Goal: Task Accomplishment & Management: Use online tool/utility

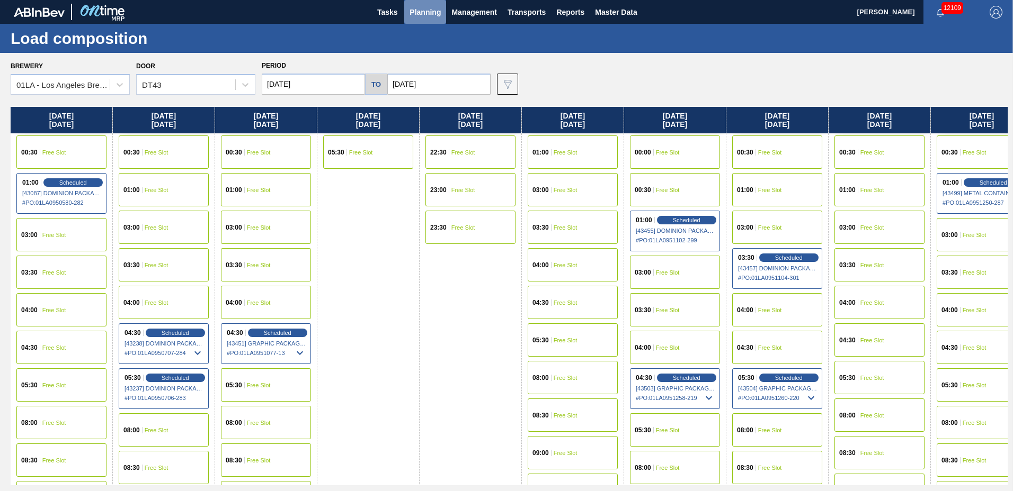
click at [417, 11] on span "Planning" at bounding box center [424, 12] width 31 height 13
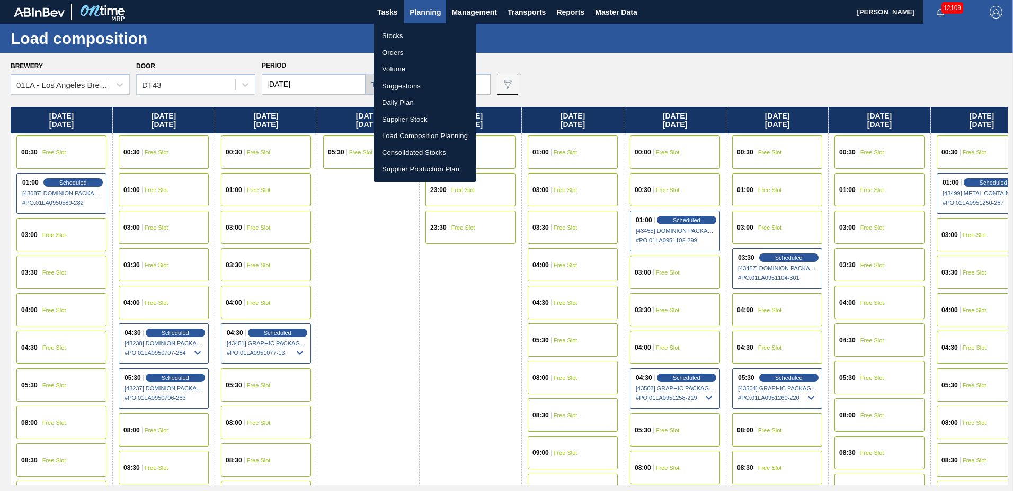
click at [407, 83] on li "Suggestions" at bounding box center [424, 86] width 103 height 17
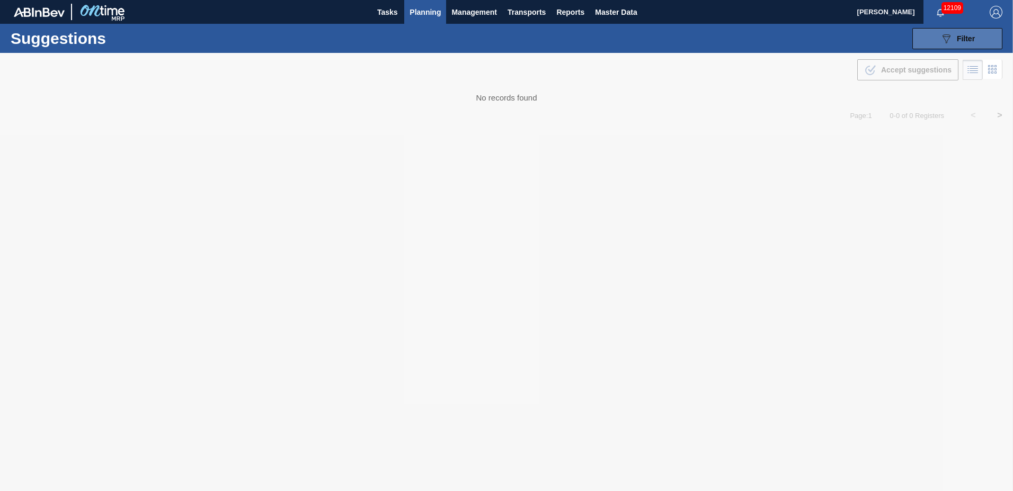
click at [956, 34] on span "Filter" at bounding box center [965, 38] width 18 height 8
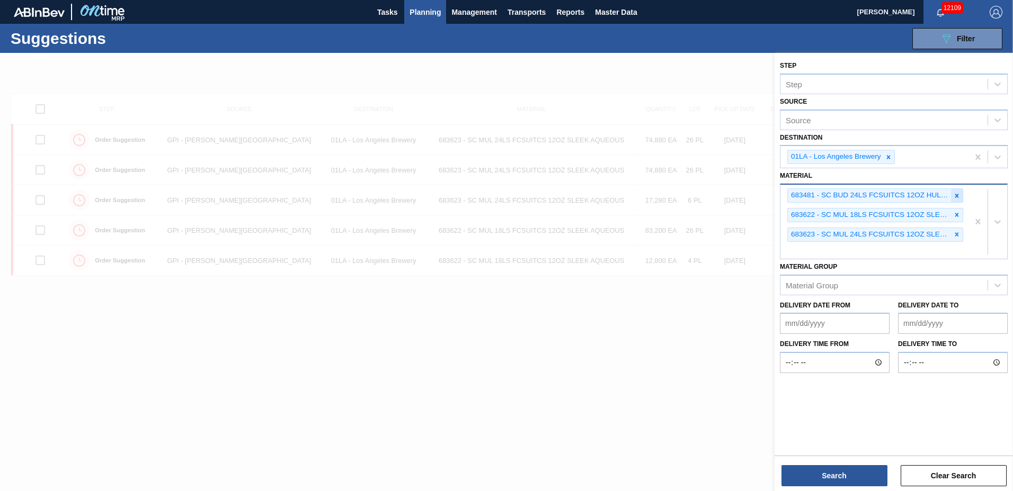
click at [955, 198] on icon at bounding box center [956, 195] width 7 height 7
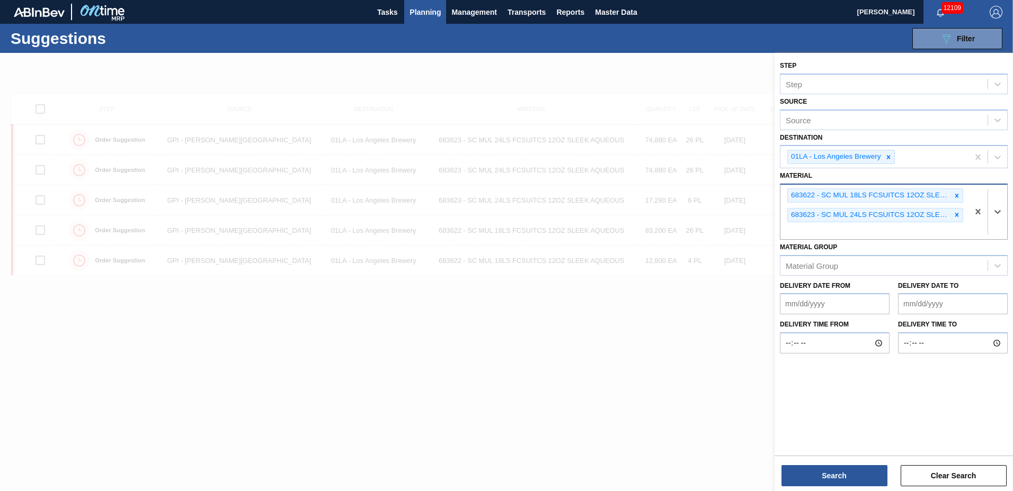
click at [955, 198] on icon at bounding box center [956, 195] width 7 height 7
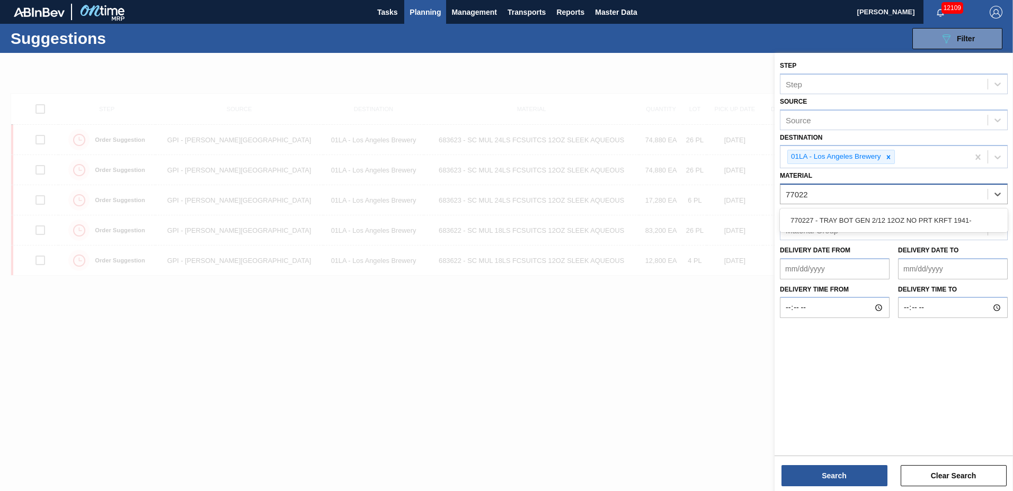
type input "770227"
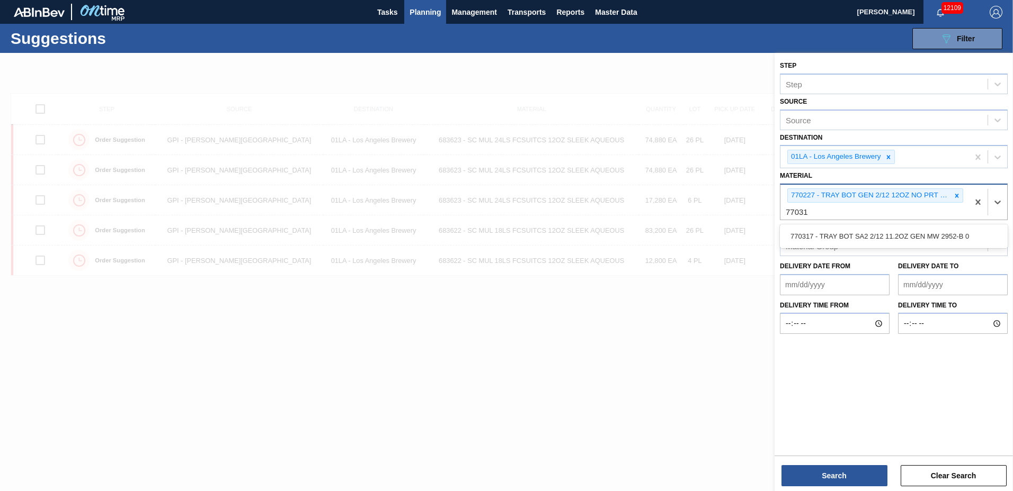
type input "770317"
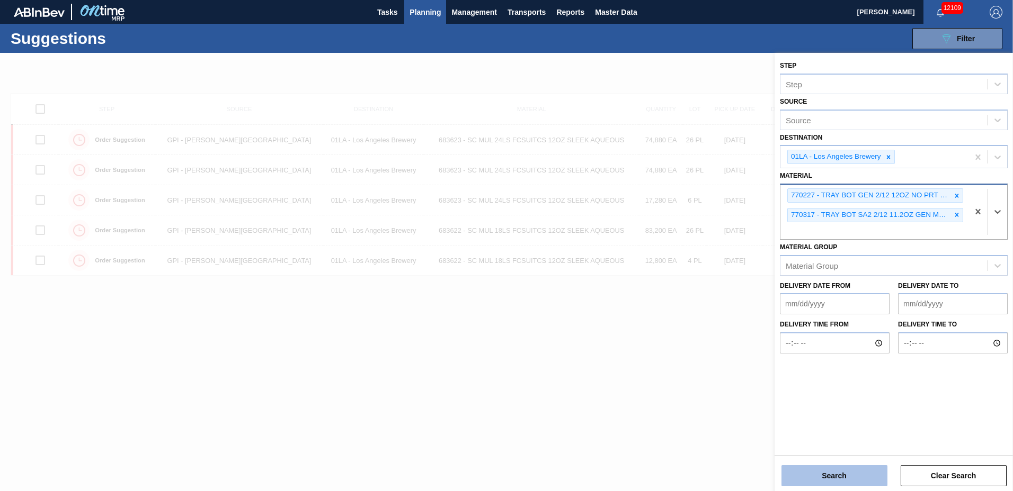
click at [836, 481] on button "Search" at bounding box center [834, 476] width 106 height 21
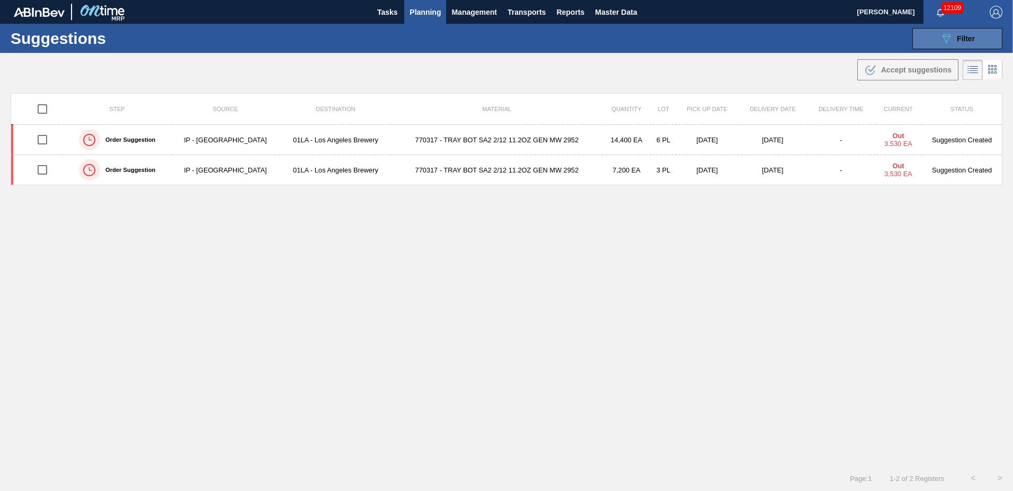
click at [951, 40] on div "089F7B8B-B2A5-4AFE-B5C0-19BA573D28AC Filter" at bounding box center [957, 38] width 35 height 13
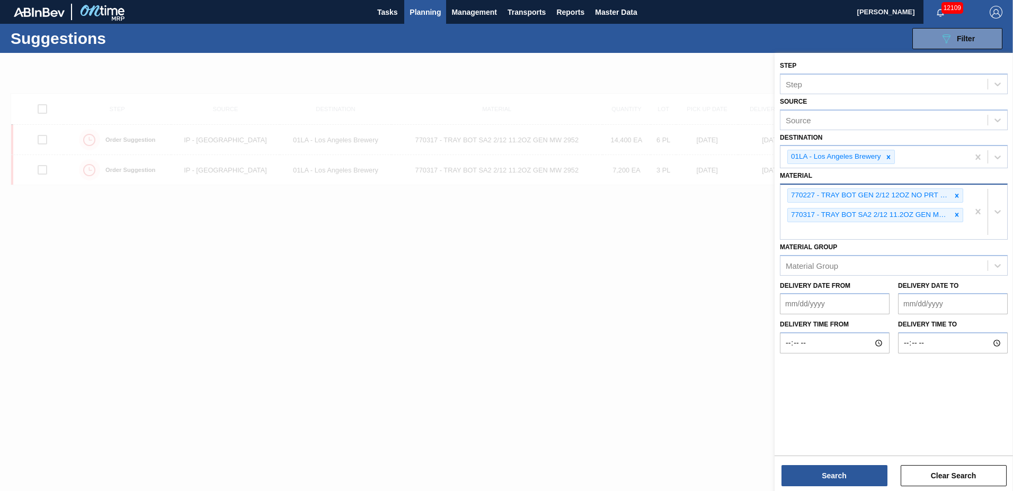
click at [954, 302] on to "Delivery Date to" at bounding box center [953, 303] width 110 height 21
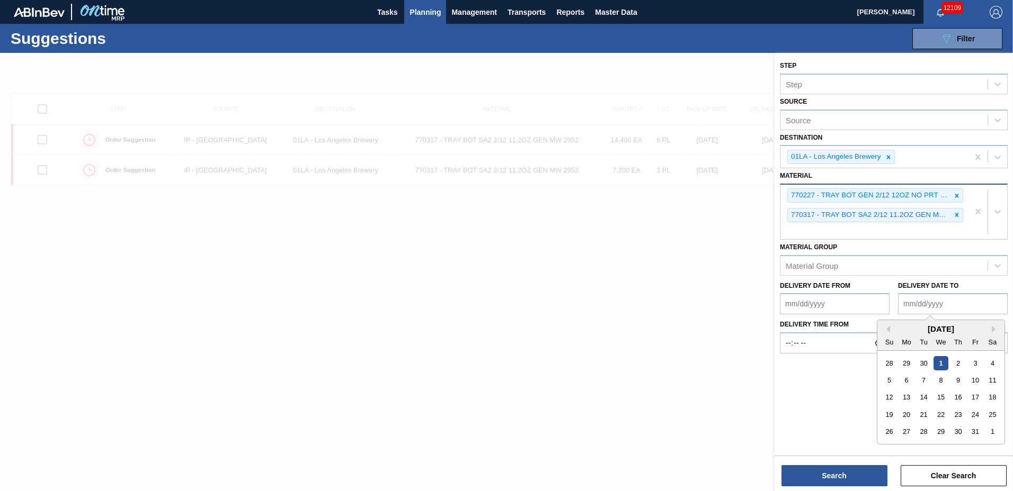
type to "[DATE]"
click at [842, 470] on button "Search" at bounding box center [834, 476] width 106 height 21
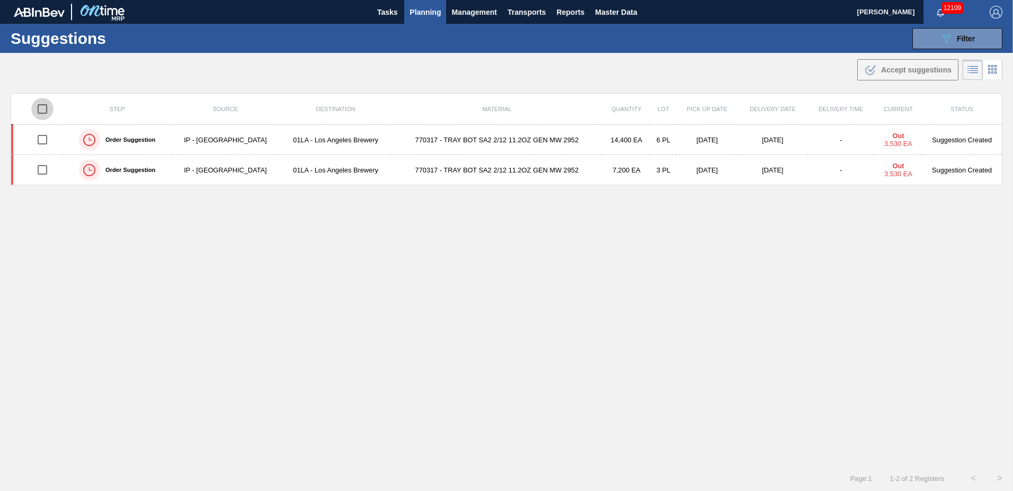
click at [41, 100] on input "checkbox" at bounding box center [42, 109] width 22 height 22
checkbox input "true"
click at [886, 67] on span "Accept suggestions" at bounding box center [916, 70] width 70 height 8
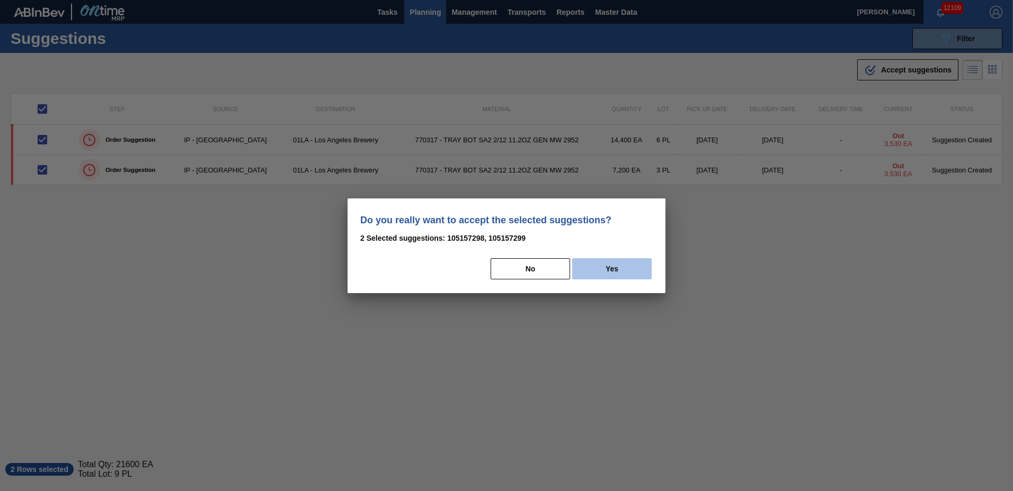
click at [596, 267] on button "Yes" at bounding box center [611, 268] width 79 height 21
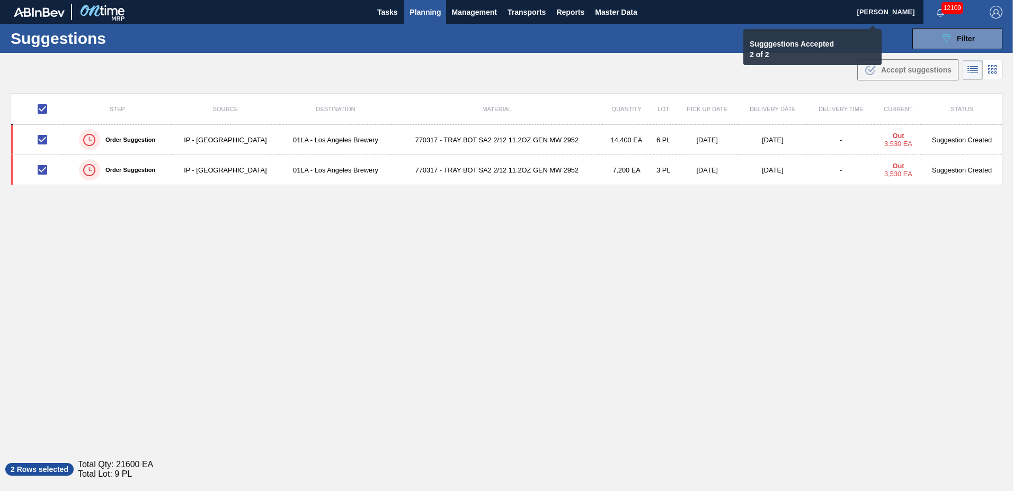
checkbox input "false"
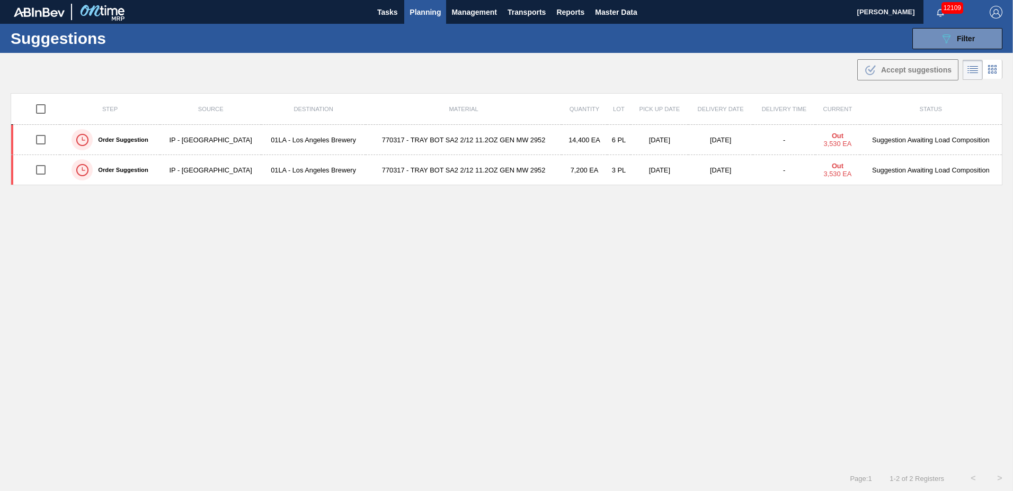
click at [426, 12] on span "Planning" at bounding box center [424, 12] width 31 height 13
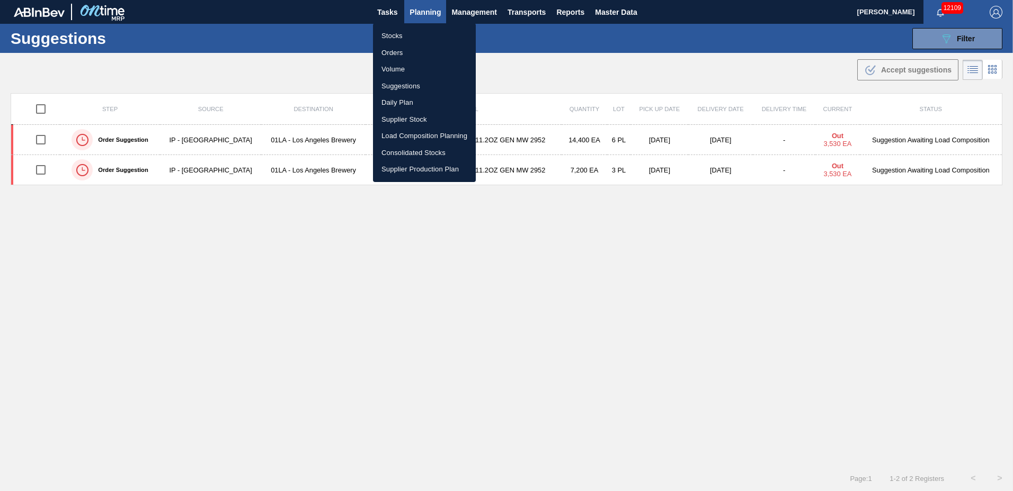
click at [454, 133] on li "Load Composition Planning" at bounding box center [424, 136] width 103 height 17
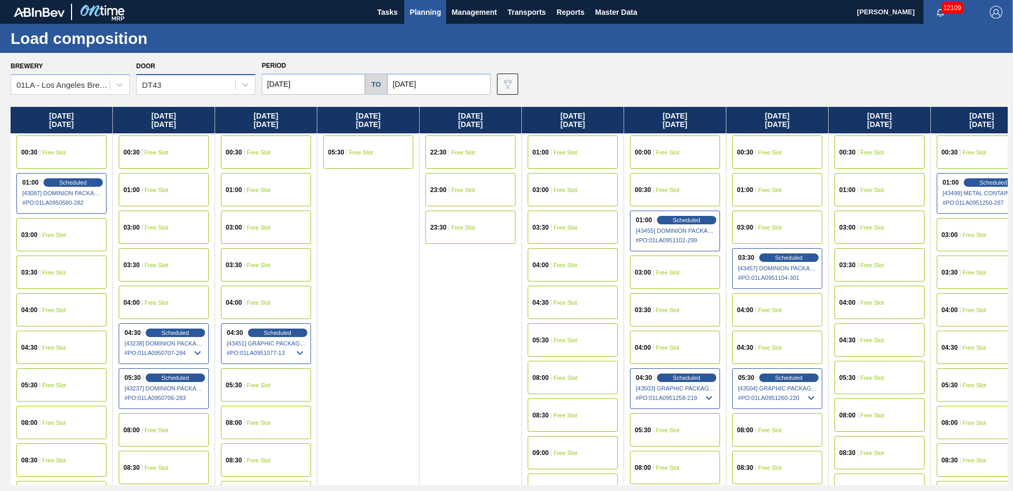
click at [172, 83] on div "DT43" at bounding box center [186, 84] width 99 height 15
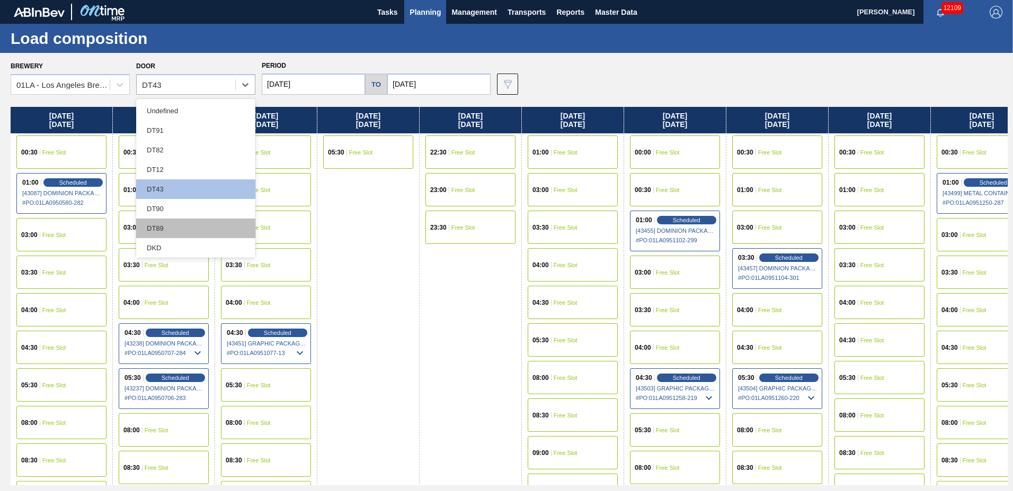
click at [166, 227] on div "DT89" at bounding box center [195, 229] width 119 height 20
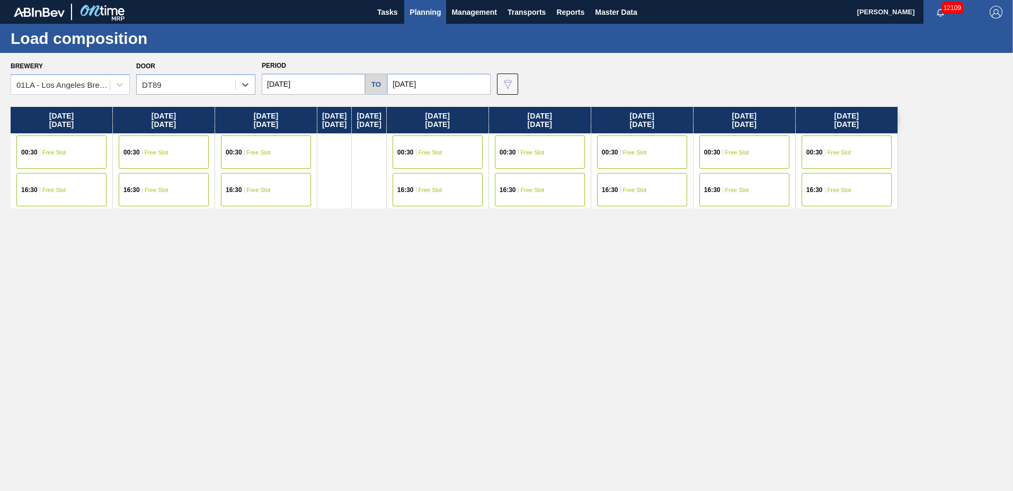
click at [264, 199] on div "16:30 Free Slot" at bounding box center [266, 189] width 90 height 33
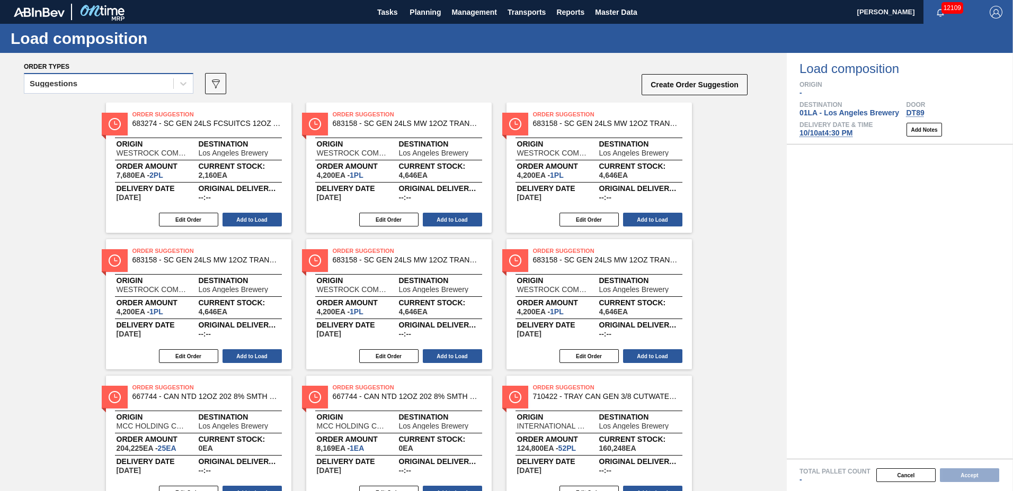
drag, startPoint x: 118, startPoint y: 72, endPoint x: 116, endPoint y: 80, distance: 8.2
click at [118, 73] on div "Suggestions 089F7B8B-B2A5-4AFE-B5C0-19BA573D28AC Create Order Suggestion" at bounding box center [386, 87] width 725 height 32
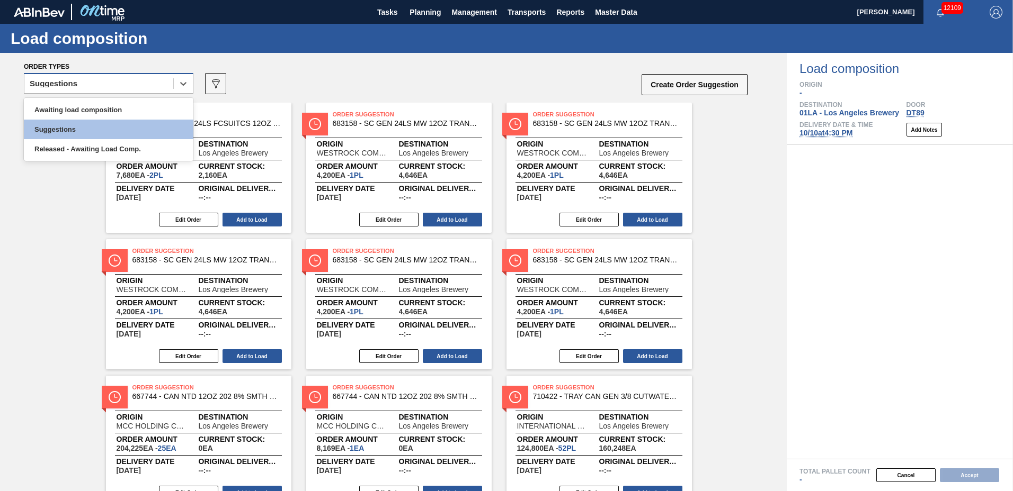
click at [114, 85] on div "Suggestions" at bounding box center [98, 83] width 149 height 15
click at [110, 105] on div "Awaiting load composition" at bounding box center [108, 110] width 169 height 20
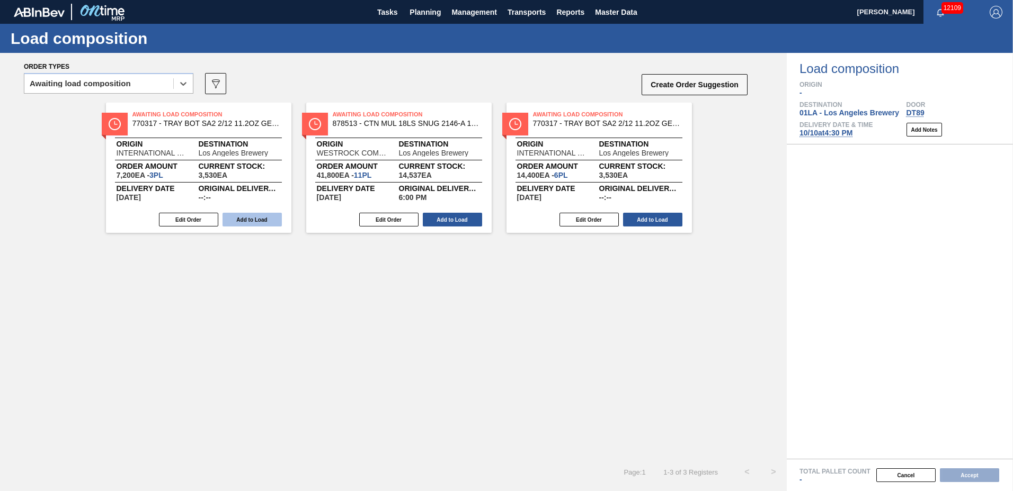
click at [252, 217] on button "Add to Load" at bounding box center [251, 220] width 59 height 14
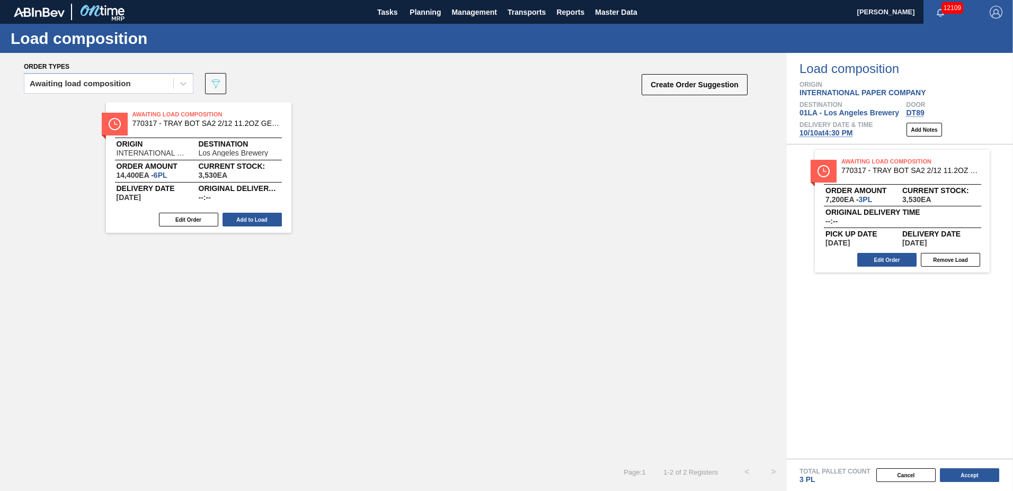
click at [252, 217] on button "Add to Load" at bounding box center [251, 220] width 59 height 14
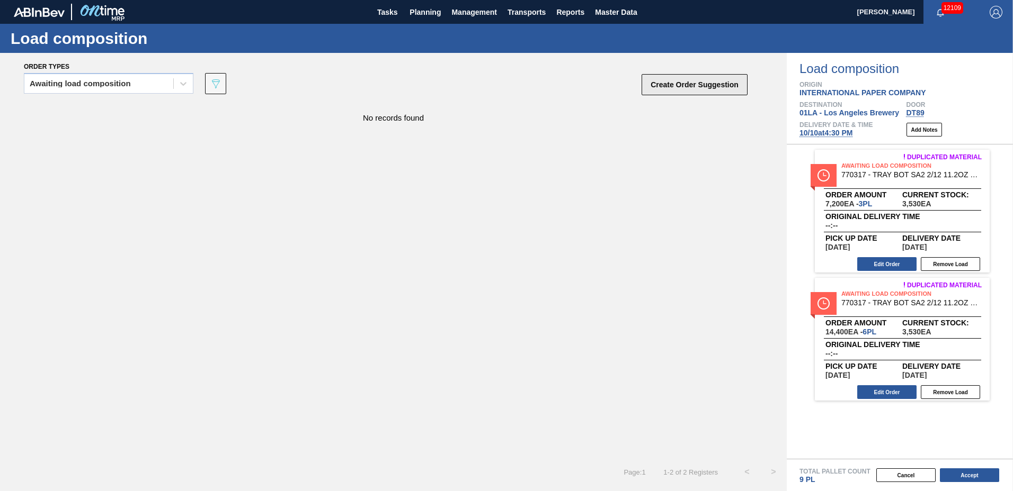
click at [696, 88] on button "Create Order Suggestion" at bounding box center [694, 84] width 106 height 21
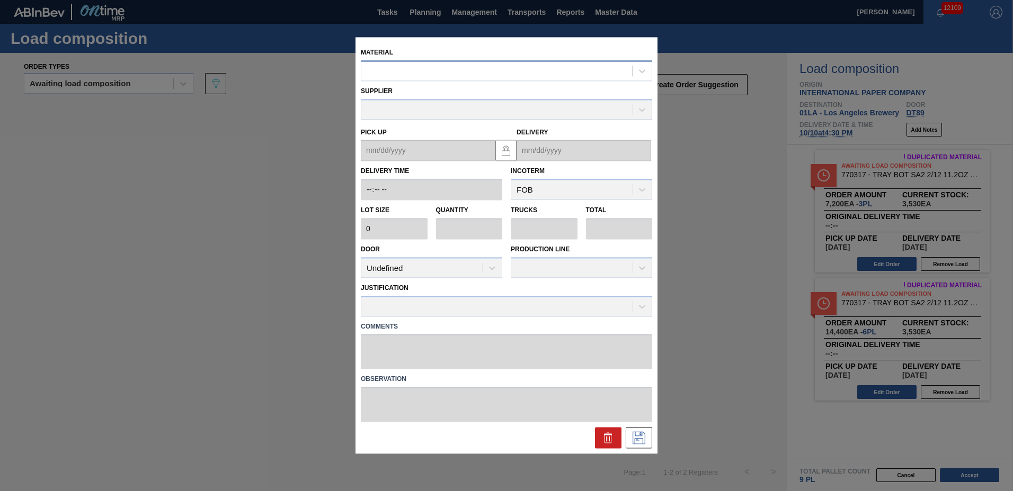
click at [441, 76] on div at bounding box center [496, 71] width 271 height 15
type input "770227"
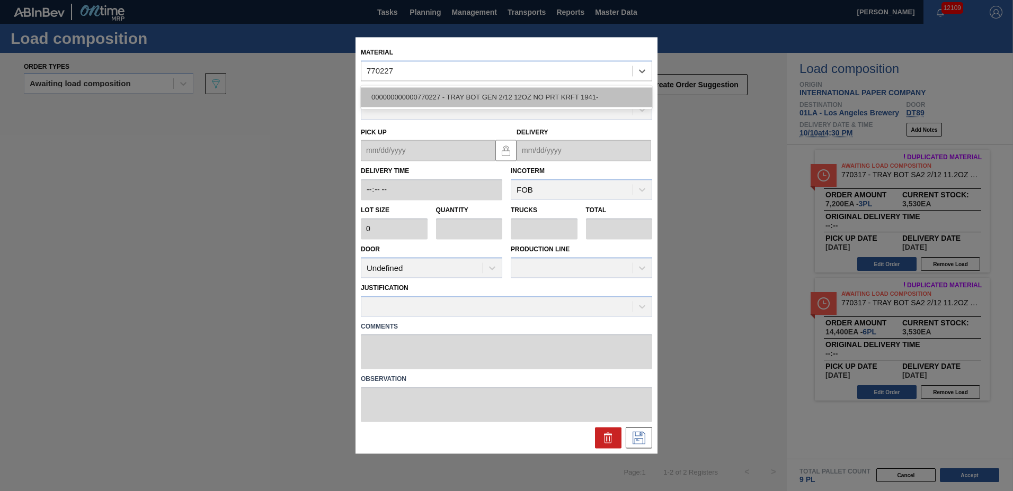
click at [429, 102] on div "000000000000770227 - TRAY BOT GEN 2/12 12OZ NO PRT KRFT 1941-" at bounding box center [506, 97] width 291 height 20
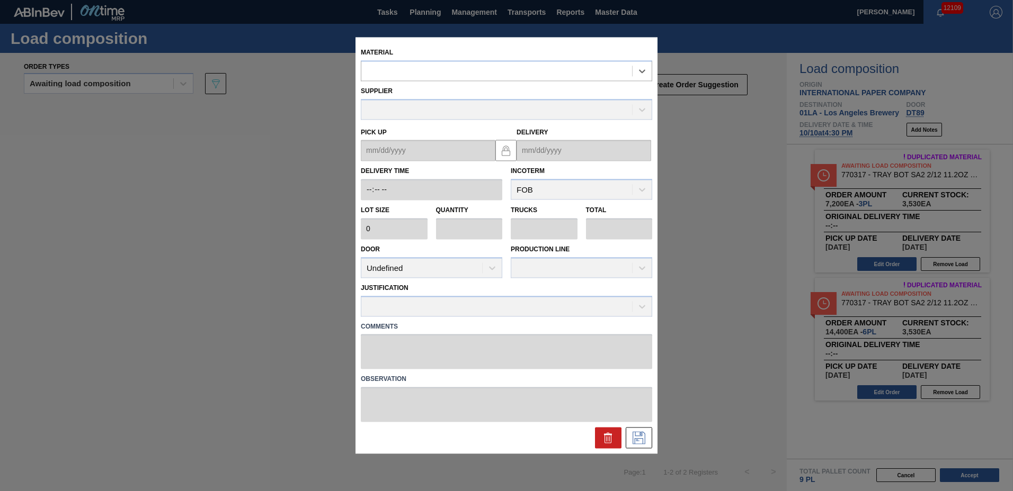
type input "2,400"
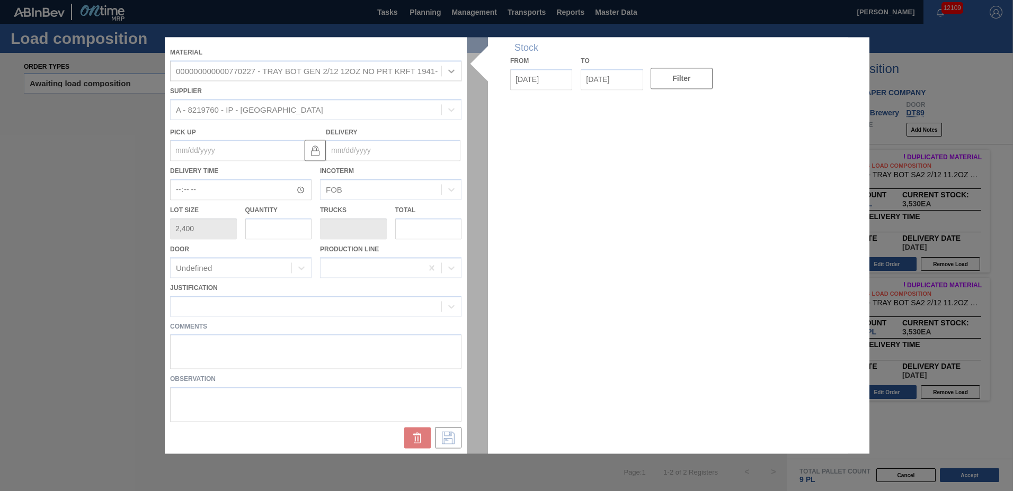
click at [369, 147] on div at bounding box center [506, 245] width 683 height 417
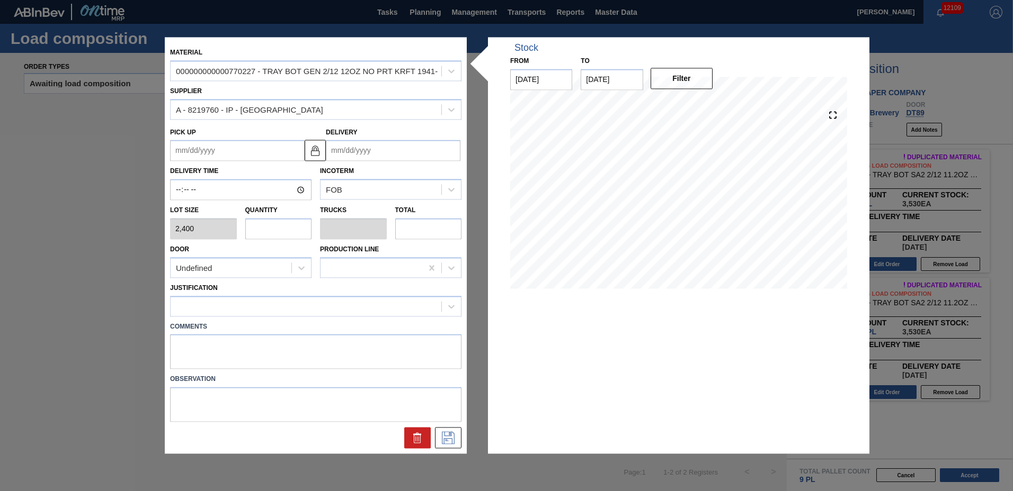
click at [368, 147] on input "Delivery" at bounding box center [393, 150] width 135 height 21
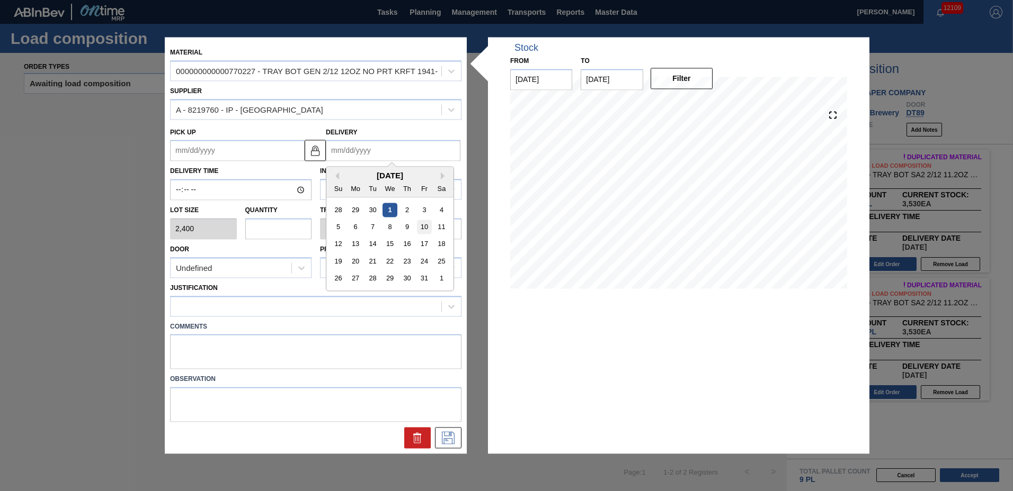
click at [422, 225] on div "10" at bounding box center [424, 227] width 14 height 14
type up "[DATE]"
type input "[DATE]"
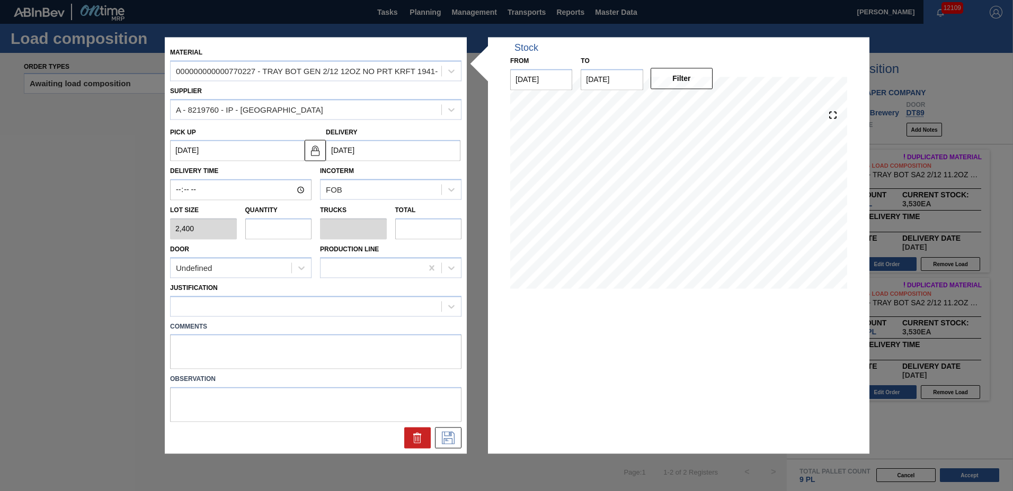
click at [287, 227] on input "text" at bounding box center [278, 228] width 67 height 21
type input "4"
type input "0.08"
type input "9,600"
type input "42"
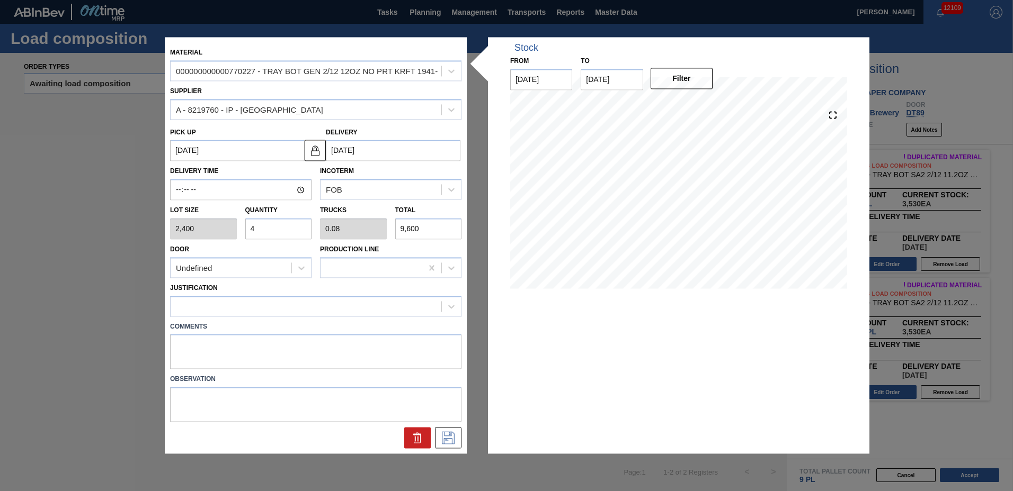
type input "0.837"
type input "100,800"
type input "42"
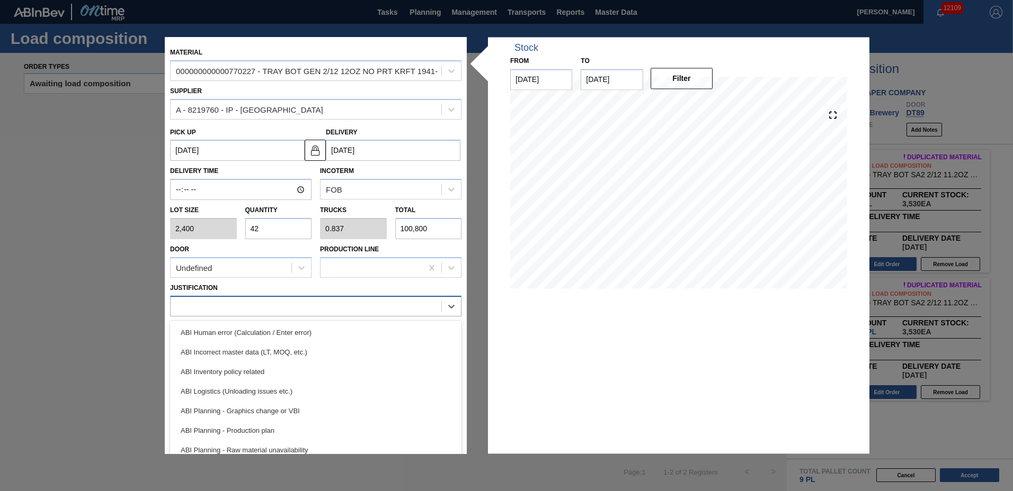
click at [249, 313] on div at bounding box center [306, 306] width 271 height 15
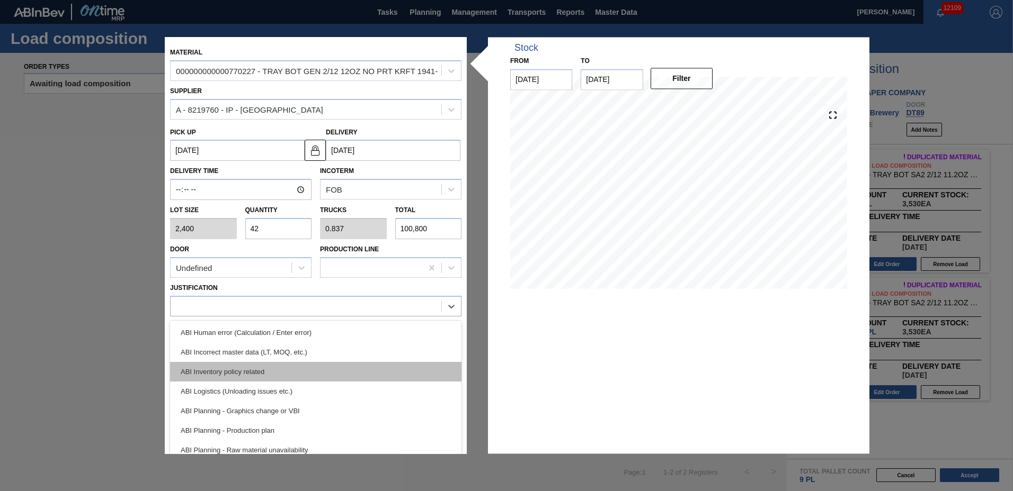
click at [225, 368] on div "ABI Inventory policy related" at bounding box center [315, 372] width 291 height 20
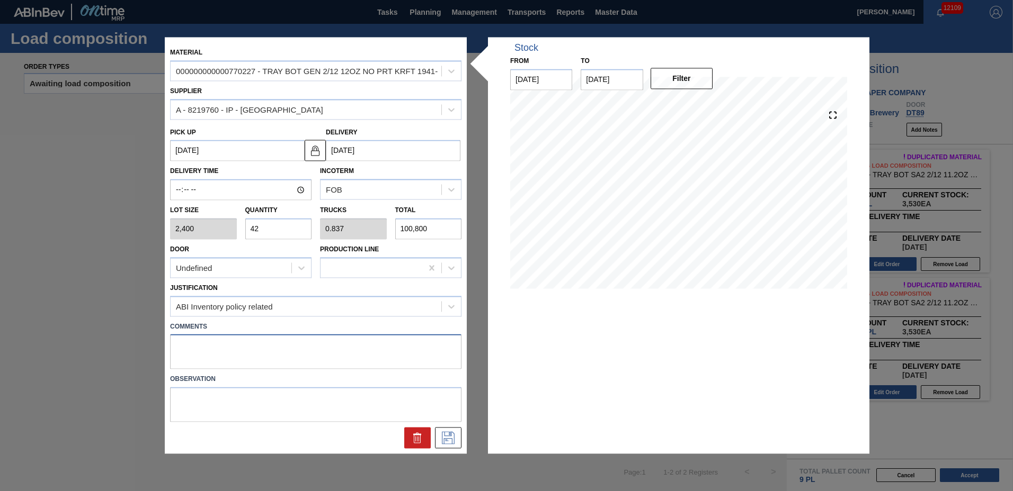
click at [223, 360] on textarea at bounding box center [315, 352] width 291 height 35
type textarea "NOSE"
drag, startPoint x: 448, startPoint y: 427, endPoint x: 446, endPoint y: 432, distance: 5.5
click at [448, 428] on div at bounding box center [316, 436] width 300 height 26
click at [445, 434] on icon at bounding box center [448, 438] width 17 height 13
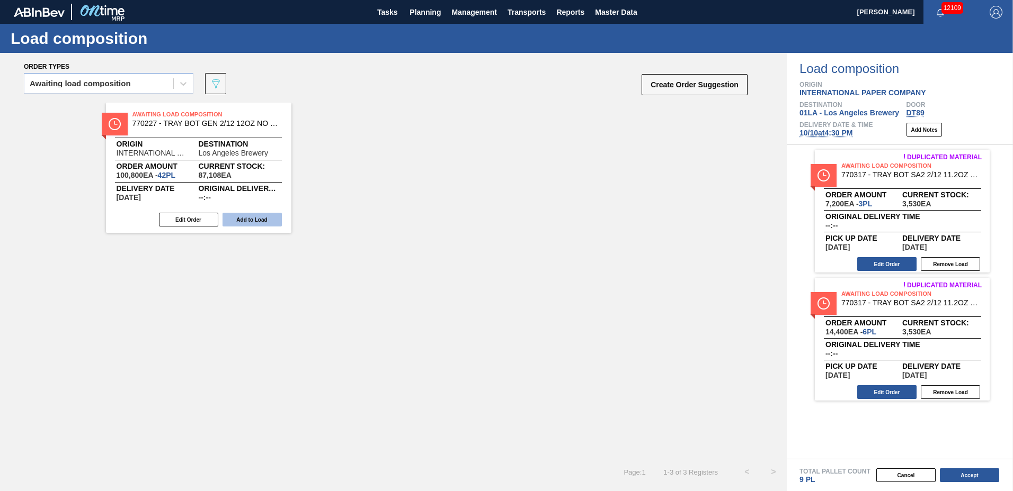
click at [252, 219] on button "Add to Load" at bounding box center [251, 220] width 59 height 14
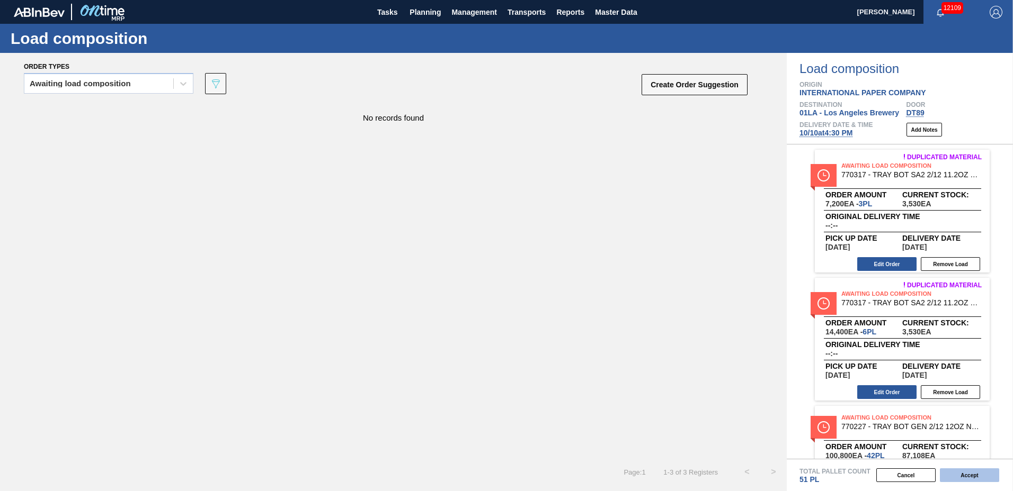
click at [956, 476] on button "Accept" at bounding box center [969, 476] width 59 height 14
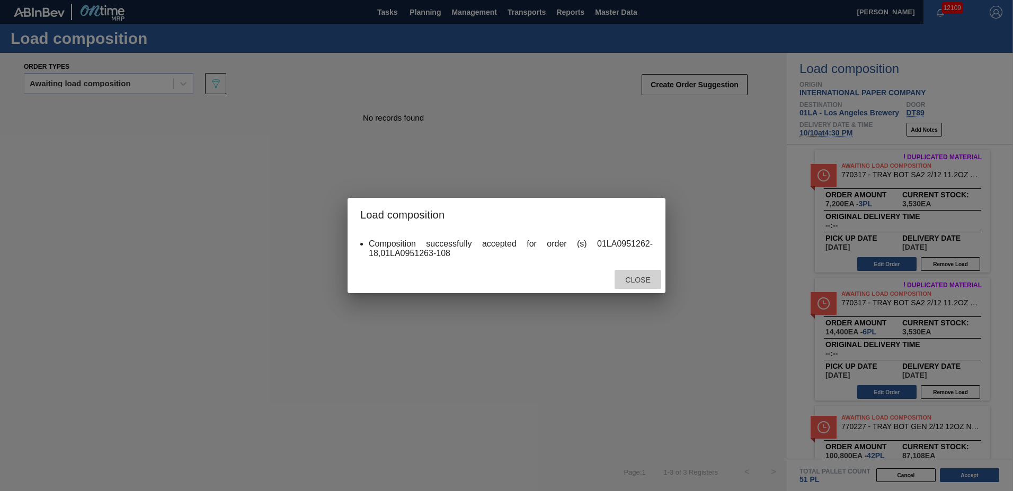
click at [629, 280] on span "Close" at bounding box center [637, 280] width 42 height 8
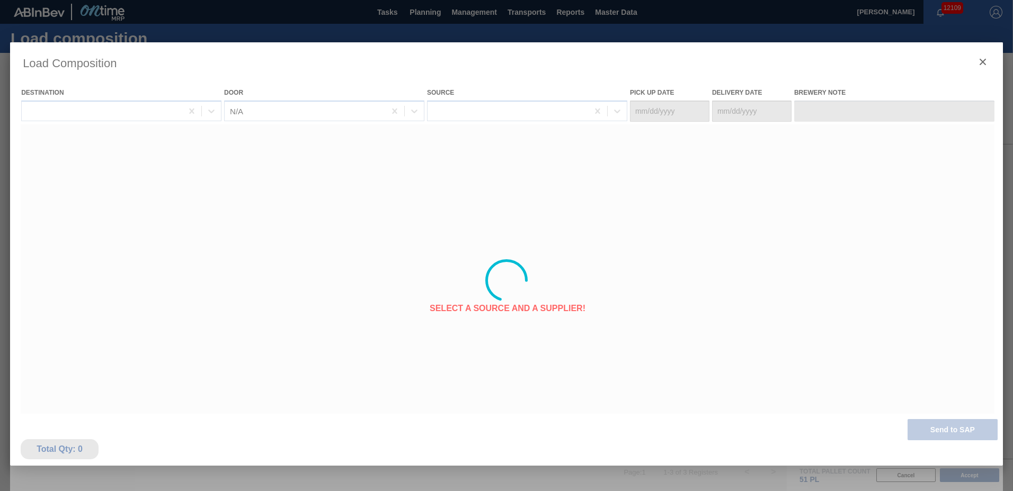
type Date "[DATE]"
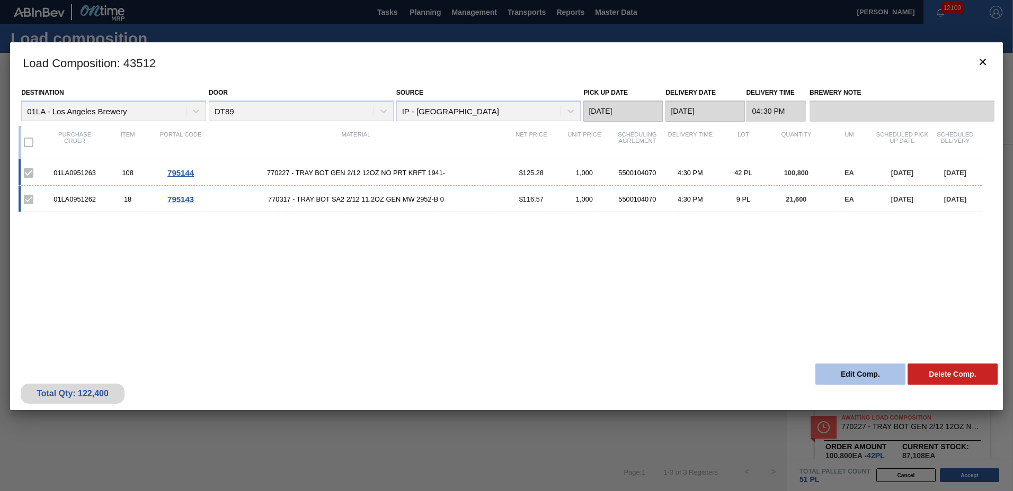
click at [845, 377] on button "Edit Comp." at bounding box center [860, 374] width 90 height 21
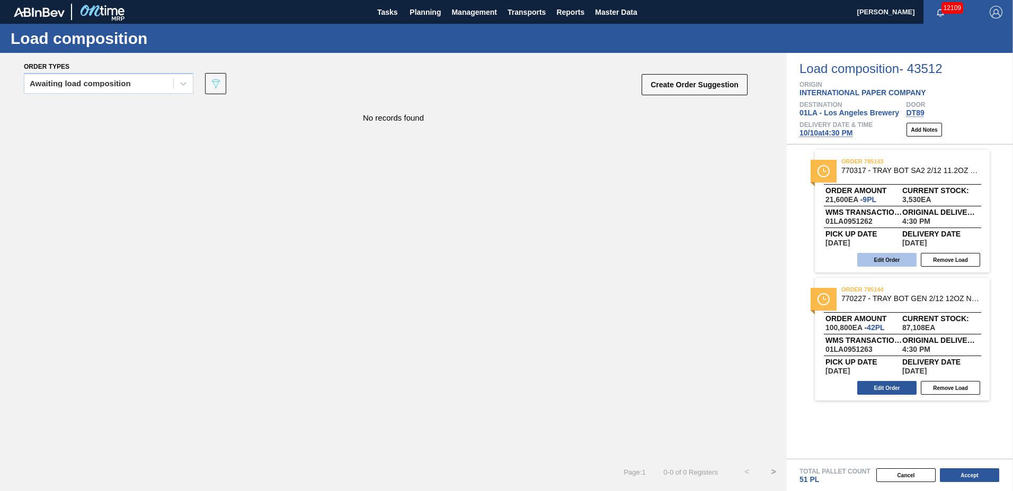
click at [876, 261] on button "Edit Order" at bounding box center [886, 260] width 59 height 14
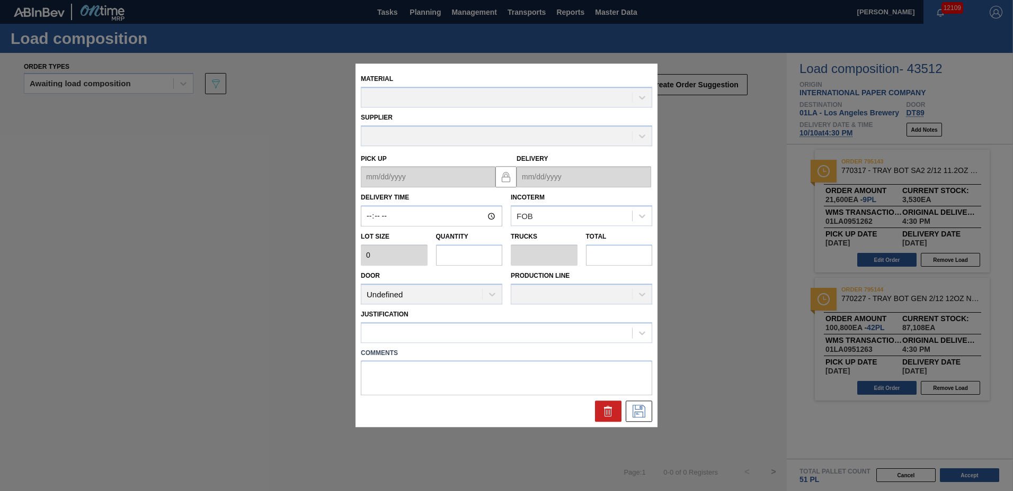
type input "16:30:00"
type input "2,400"
type input "9"
type input "0.205"
type input "21,600"
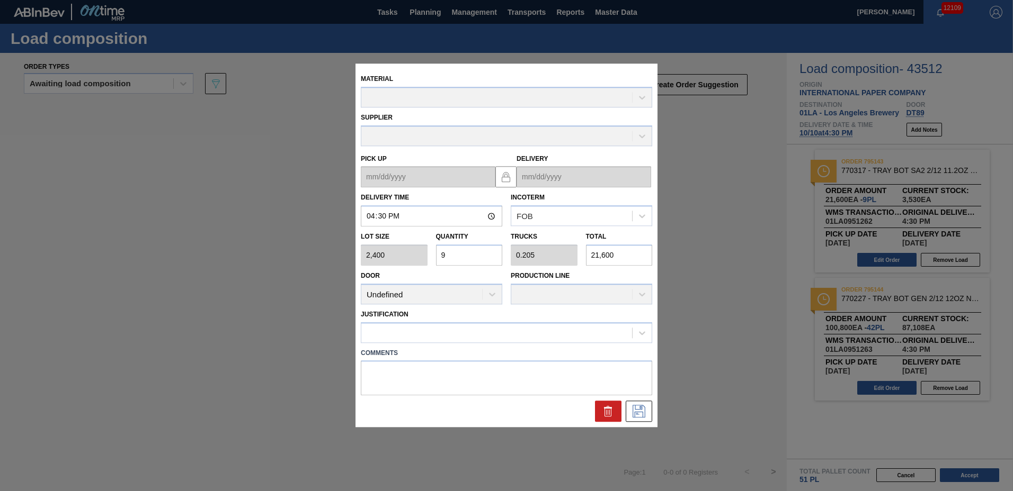
type up "[DATE]"
type input "[DATE]"
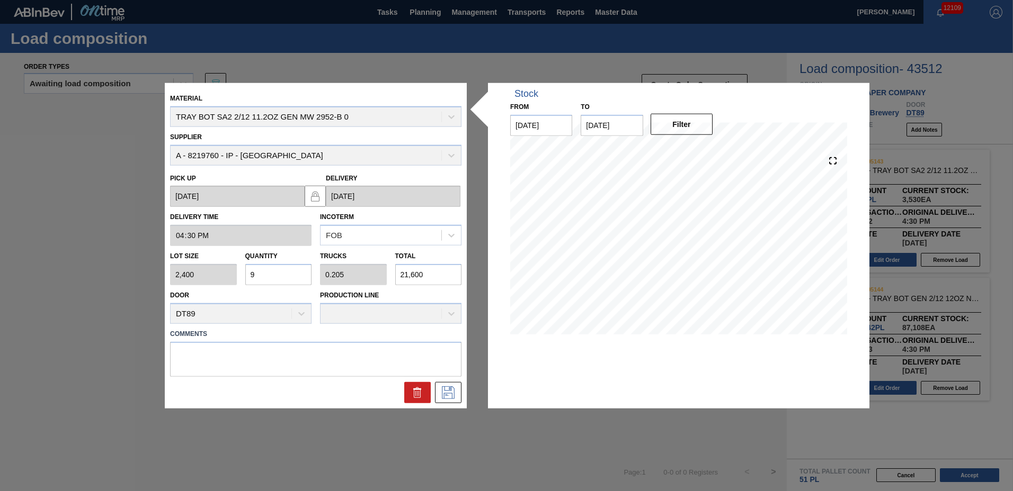
drag, startPoint x: 302, startPoint y: 279, endPoint x: 51, endPoint y: 267, distance: 251.3
click at [51, 267] on div "Material TRAY BOT SA2 2/12 11.2OZ GEN MW 2952-B 0 Supplier A - 8219760 - IP - […" at bounding box center [506, 245] width 1013 height 491
type input "1"
type input "0.023"
type input "2,400"
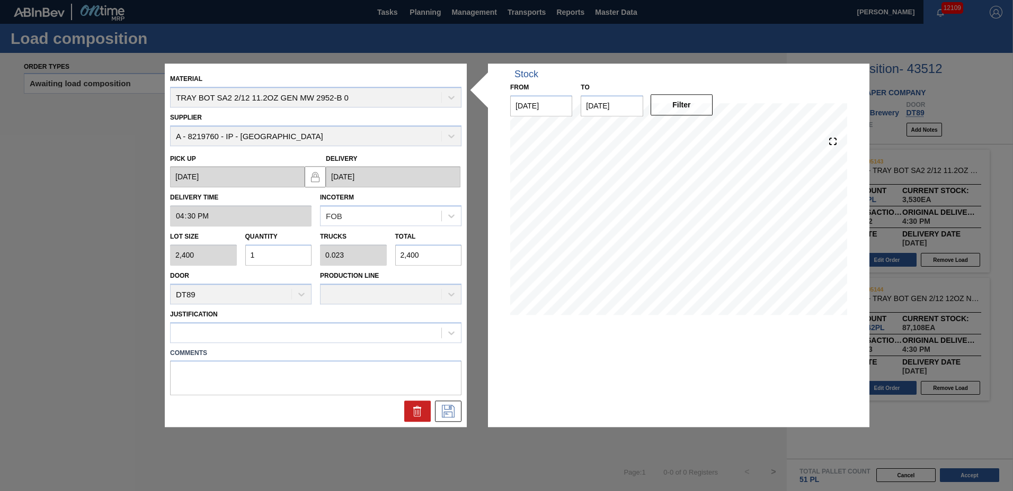
type input "10"
type input "0.227"
type input "24,000"
type input "10"
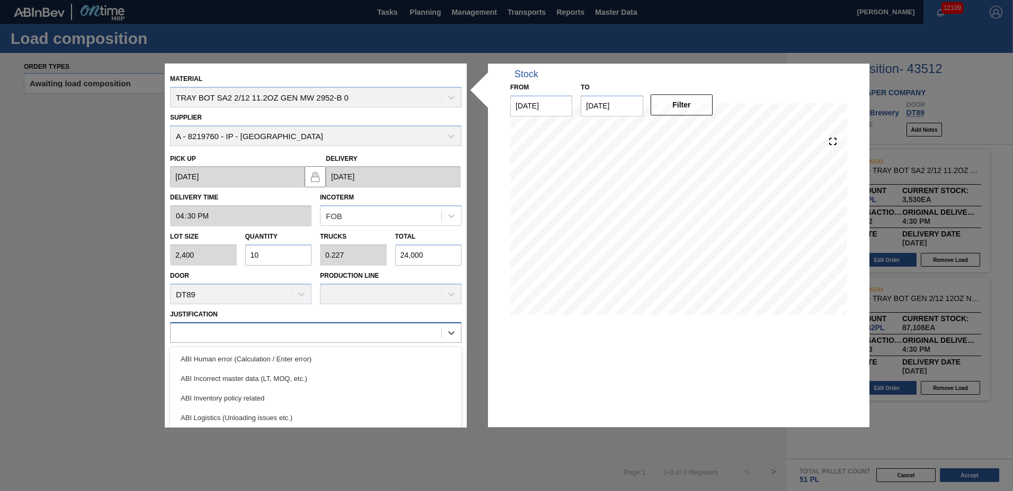
click at [200, 331] on div at bounding box center [306, 332] width 271 height 15
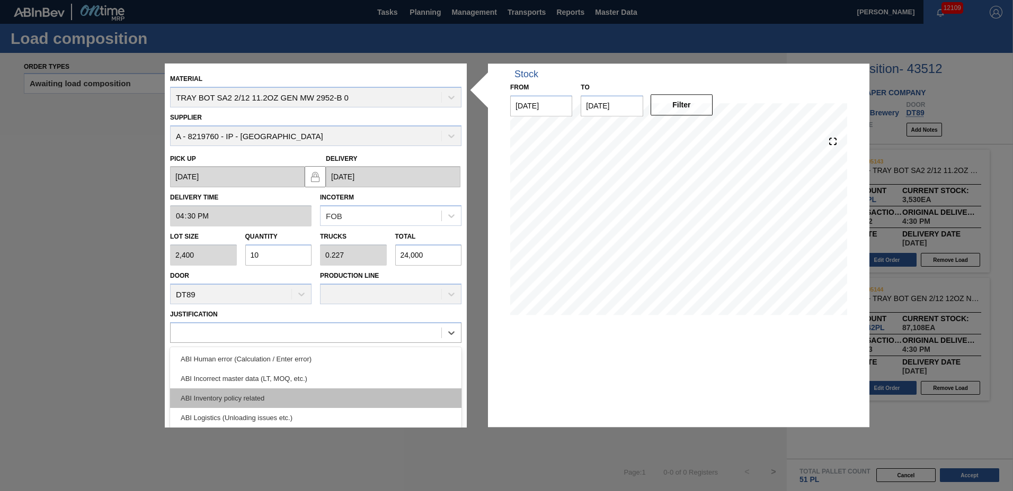
click at [191, 391] on div "ABI Inventory policy related" at bounding box center [315, 399] width 291 height 20
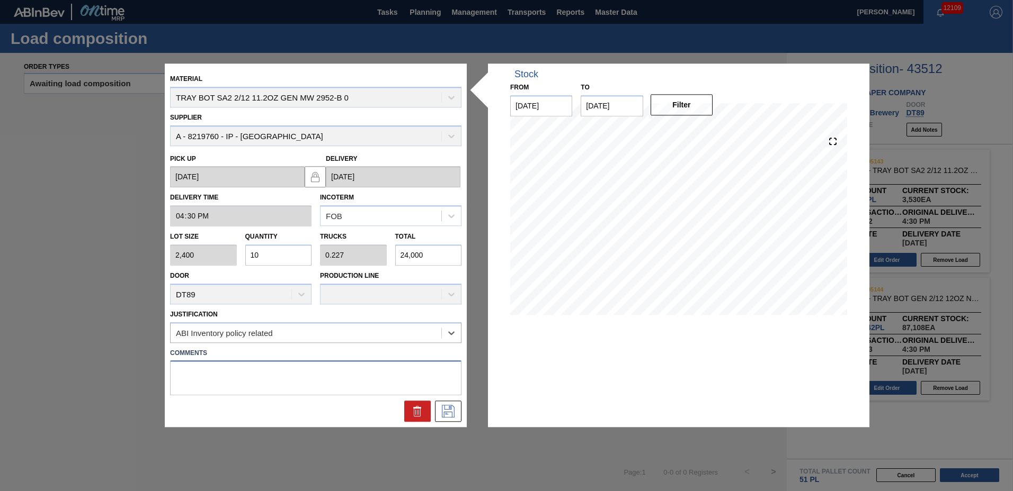
click at [190, 382] on textarea at bounding box center [315, 378] width 291 height 35
type textarea "TAIL"
click at [454, 409] on icon at bounding box center [448, 412] width 13 height 13
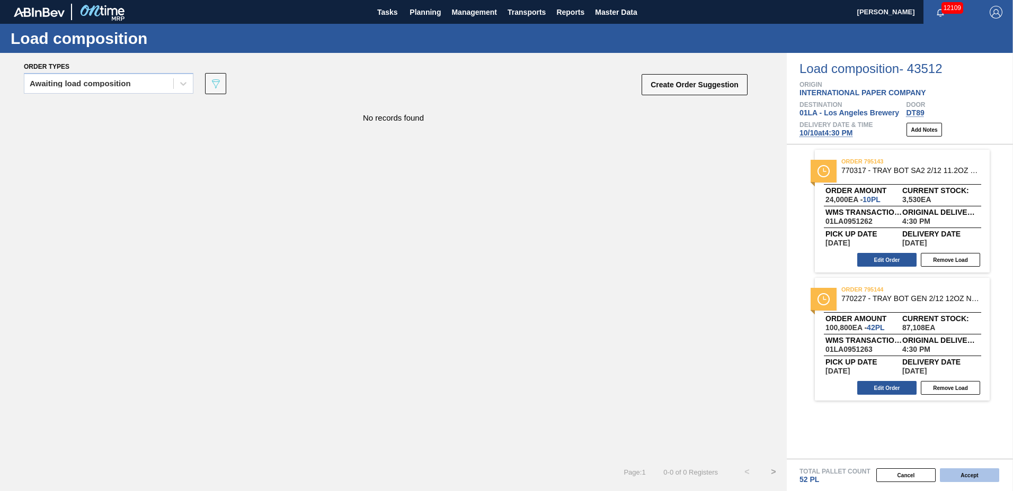
click at [984, 477] on button "Accept" at bounding box center [969, 476] width 59 height 14
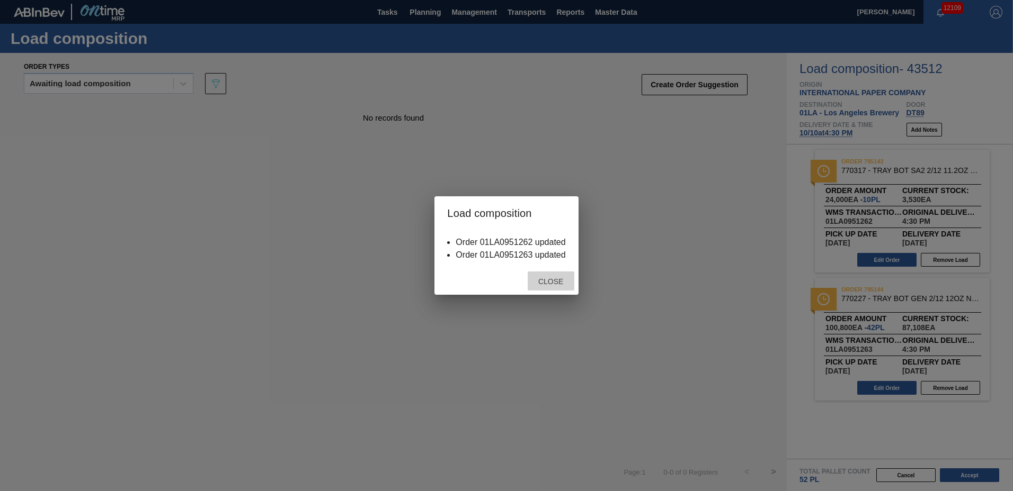
click at [548, 283] on span "Close" at bounding box center [551, 282] width 42 height 8
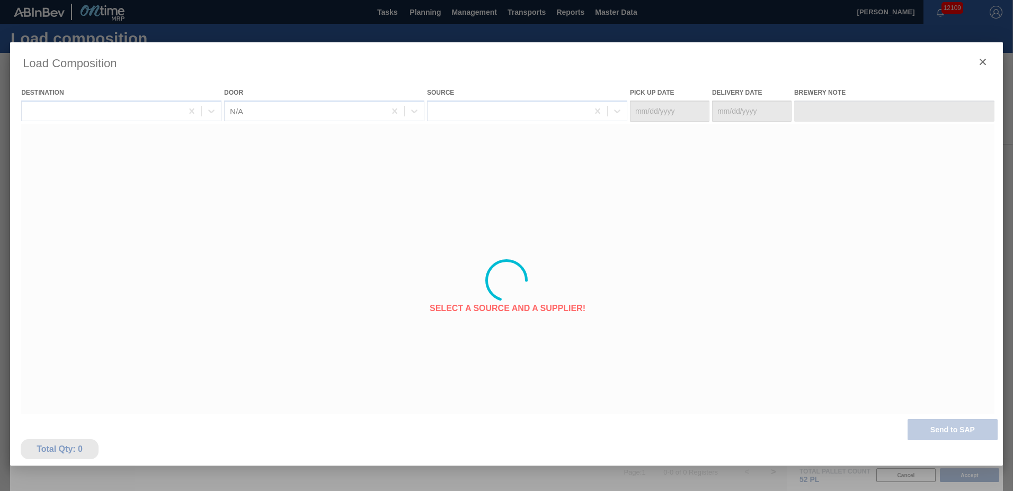
type Date "[DATE]"
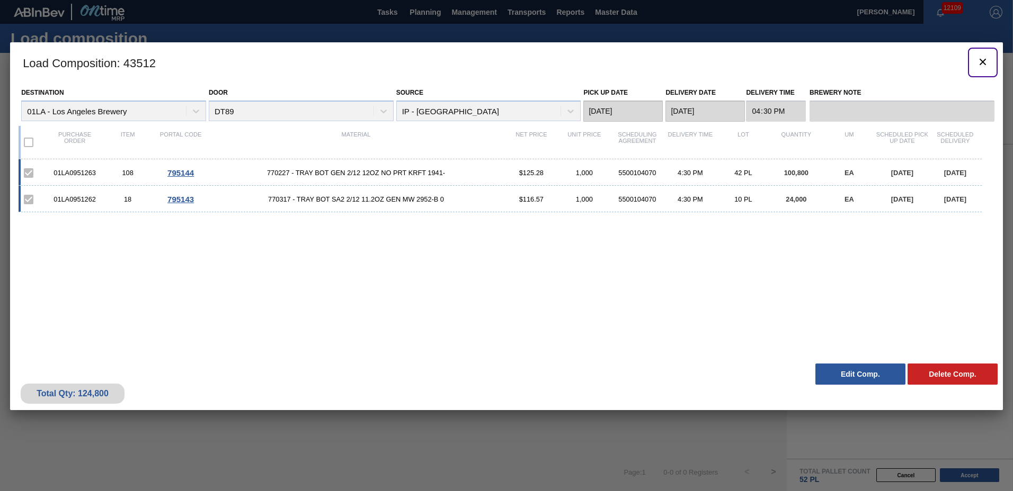
click at [981, 60] on icon "botão de ícone" at bounding box center [982, 62] width 6 height 6
